Goal: Check status

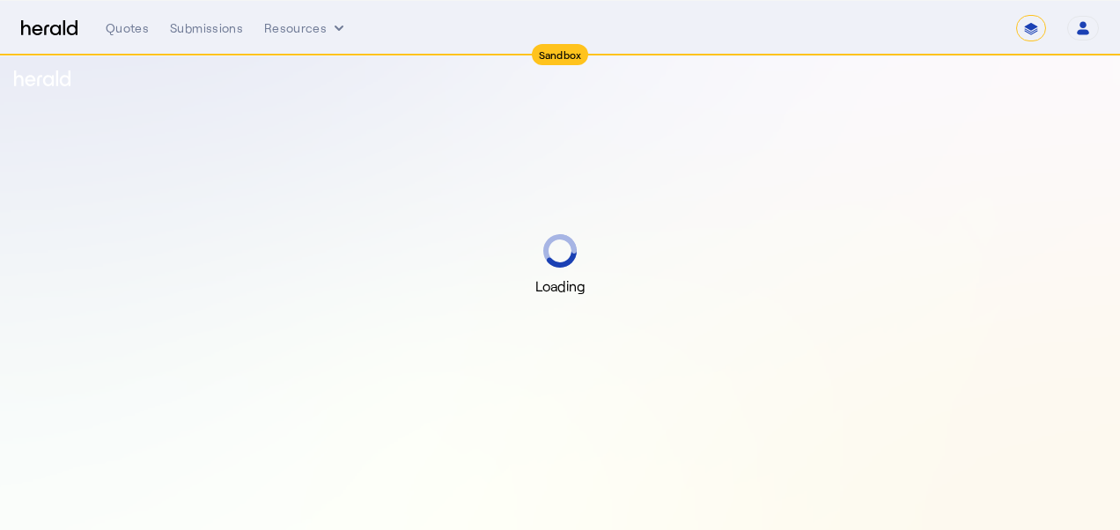
select select "*******"
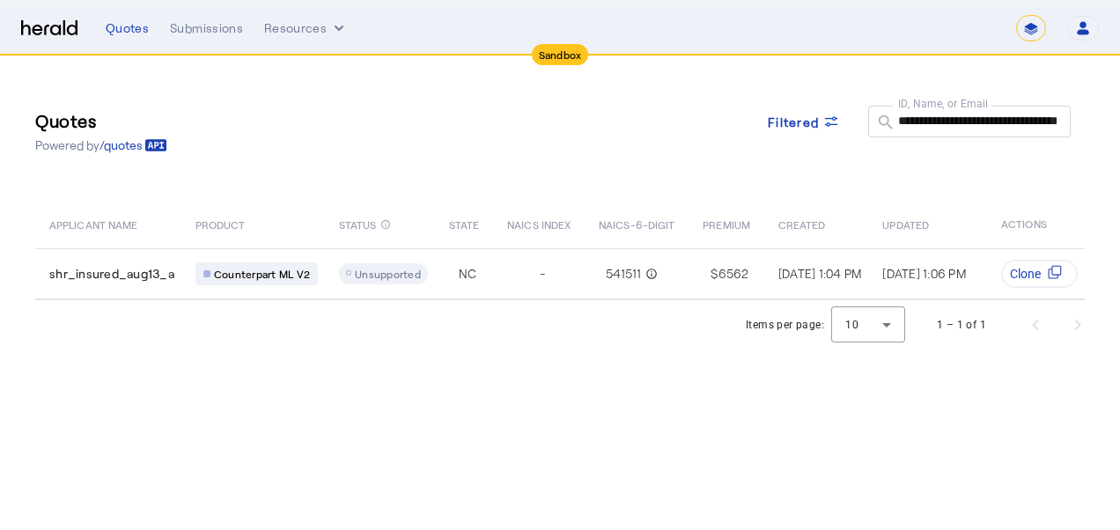
select select "*******"
